Goal: Check status: Check status

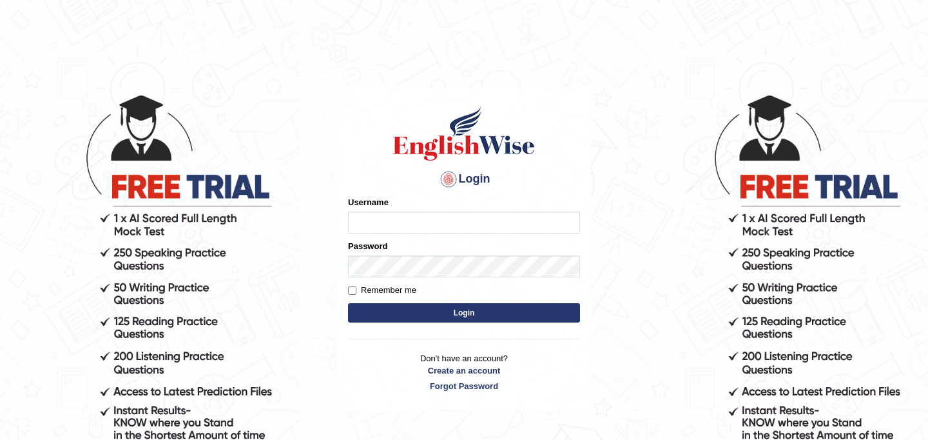
type input "JyotiJ"
click at [438, 319] on button "Login" at bounding box center [464, 312] width 232 height 19
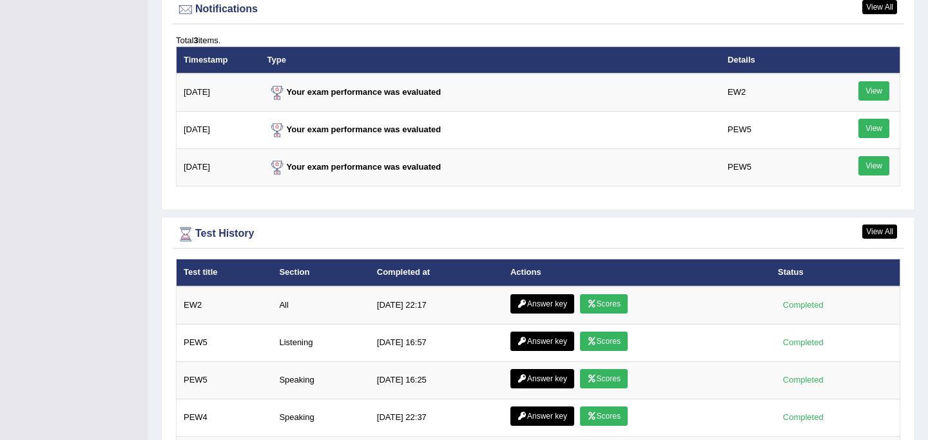
scroll to position [1676, 0]
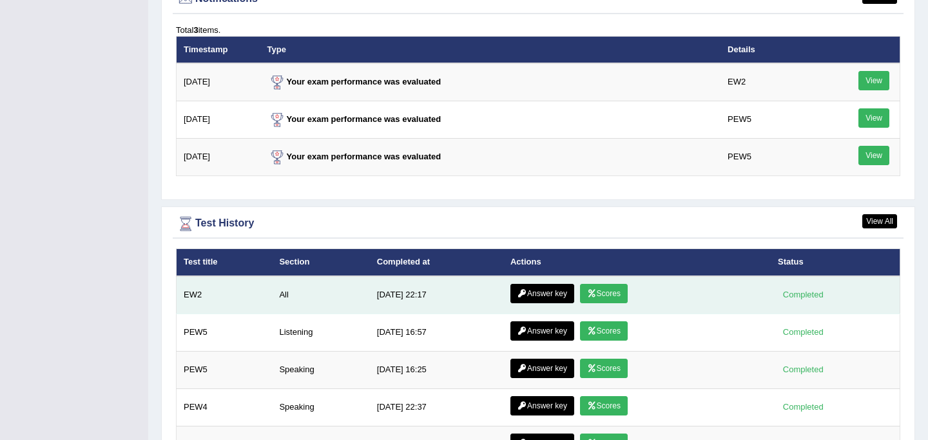
click at [605, 297] on link "Scores" at bounding box center [604, 293] width 48 height 19
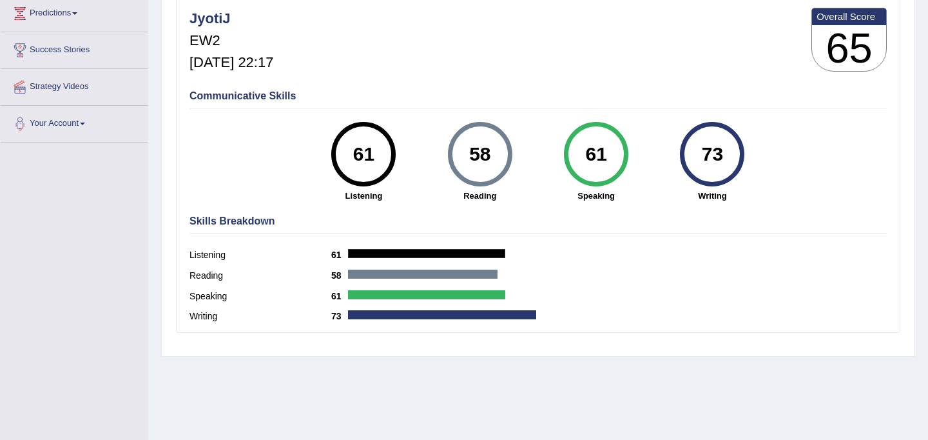
scroll to position [188, 0]
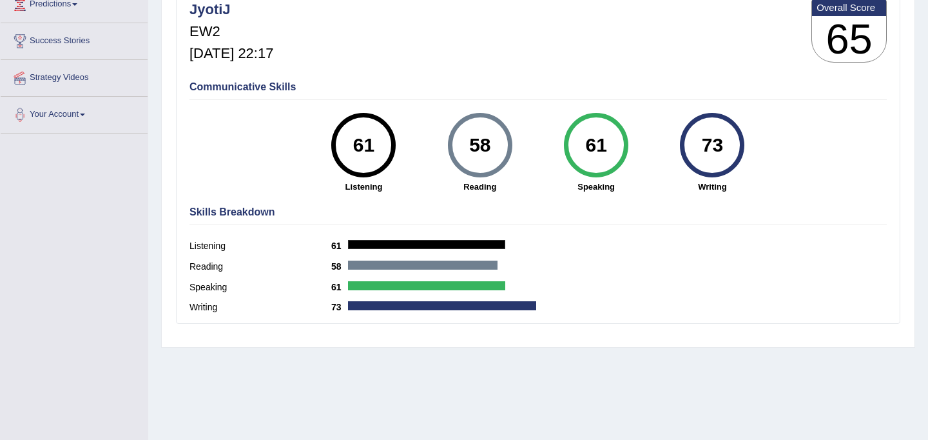
click at [514, 306] on div at bounding box center [442, 305] width 188 height 9
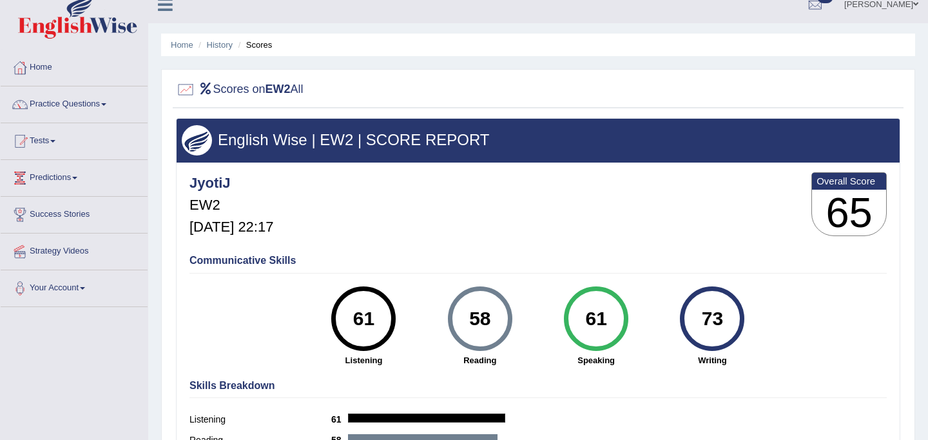
scroll to position [0, 0]
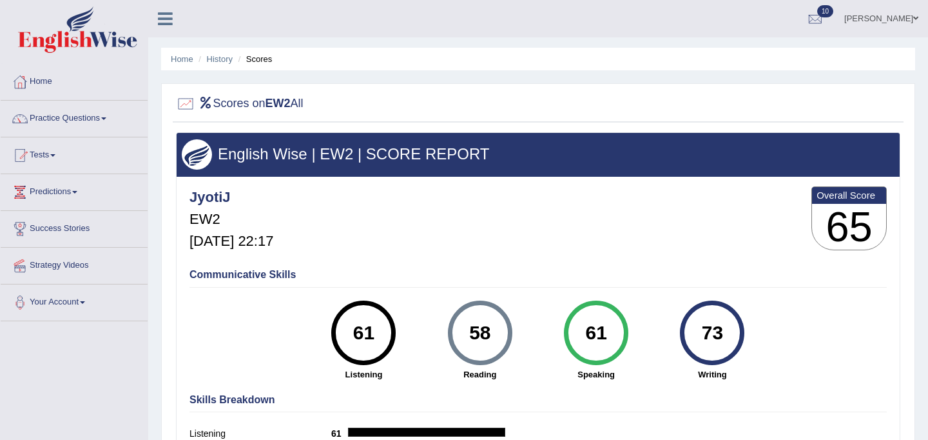
click at [55, 77] on link "Home" at bounding box center [74, 80] width 147 height 32
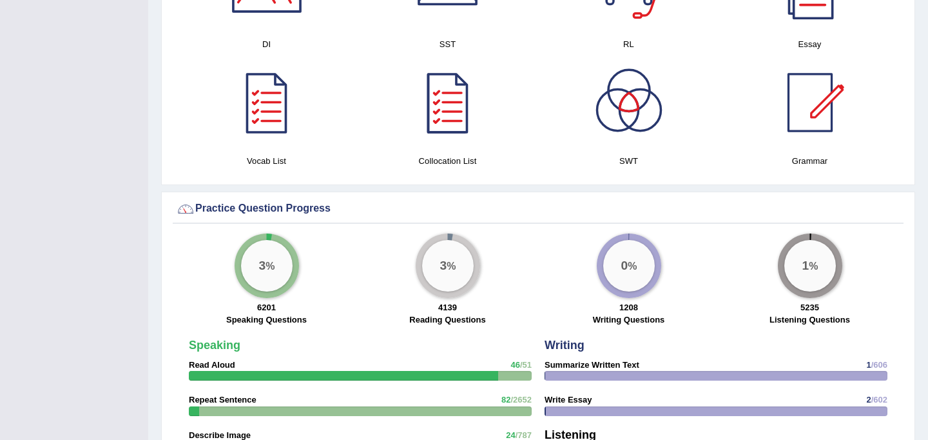
scroll to position [731, 0]
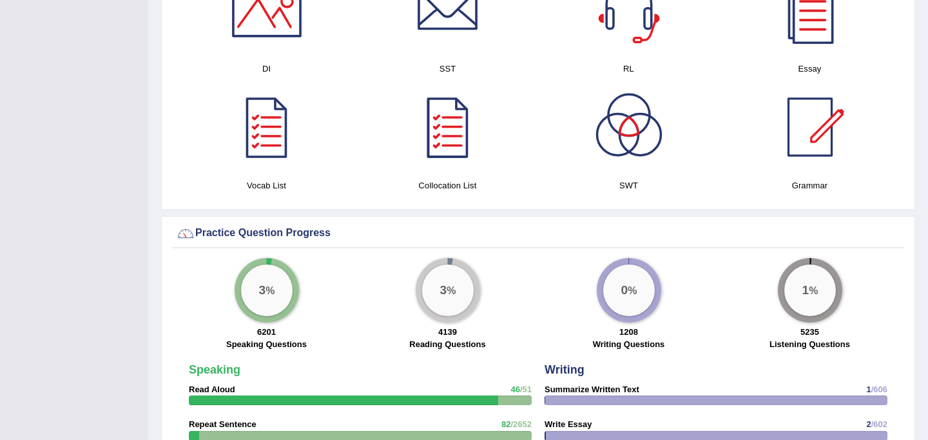
click at [452, 126] on div at bounding box center [448, 127] width 90 height 90
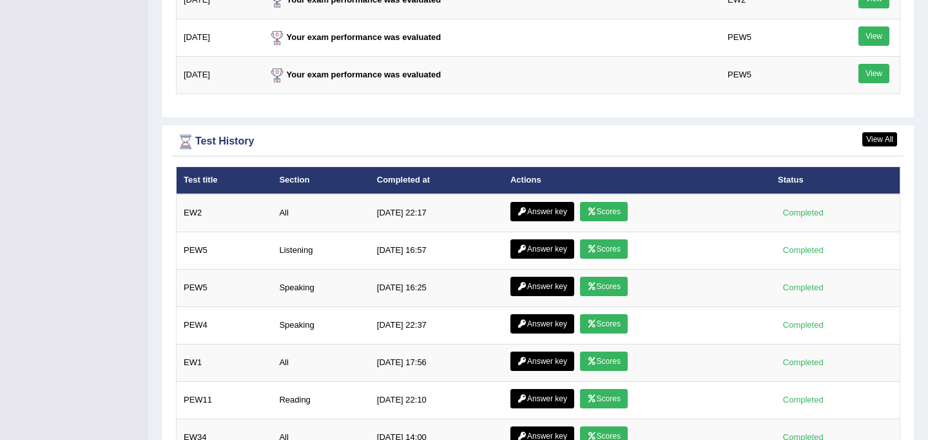
scroll to position [1699, 0]
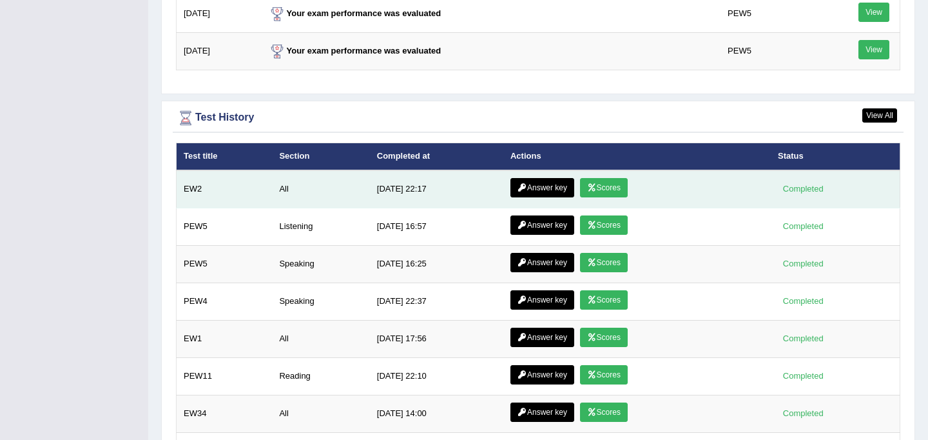
click at [603, 188] on link "Scores" at bounding box center [604, 187] width 48 height 19
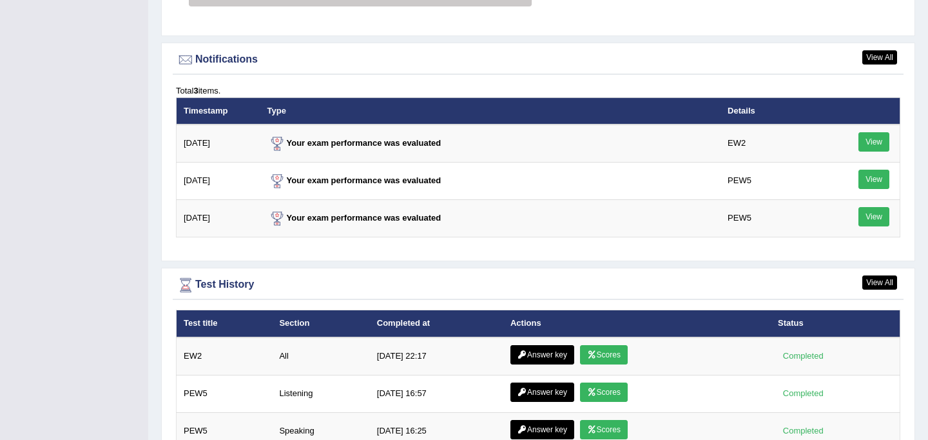
scroll to position [1537, 0]
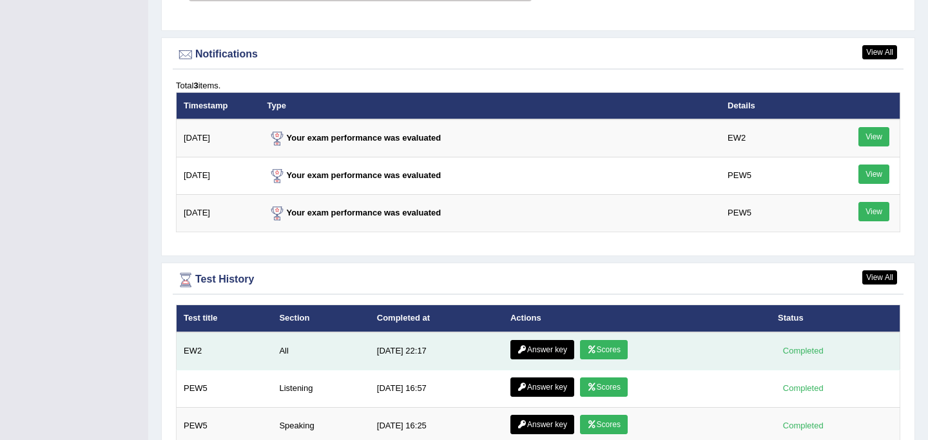
click at [604, 357] on link "Scores" at bounding box center [604, 349] width 48 height 19
